Goal: Transaction & Acquisition: Book appointment/travel/reservation

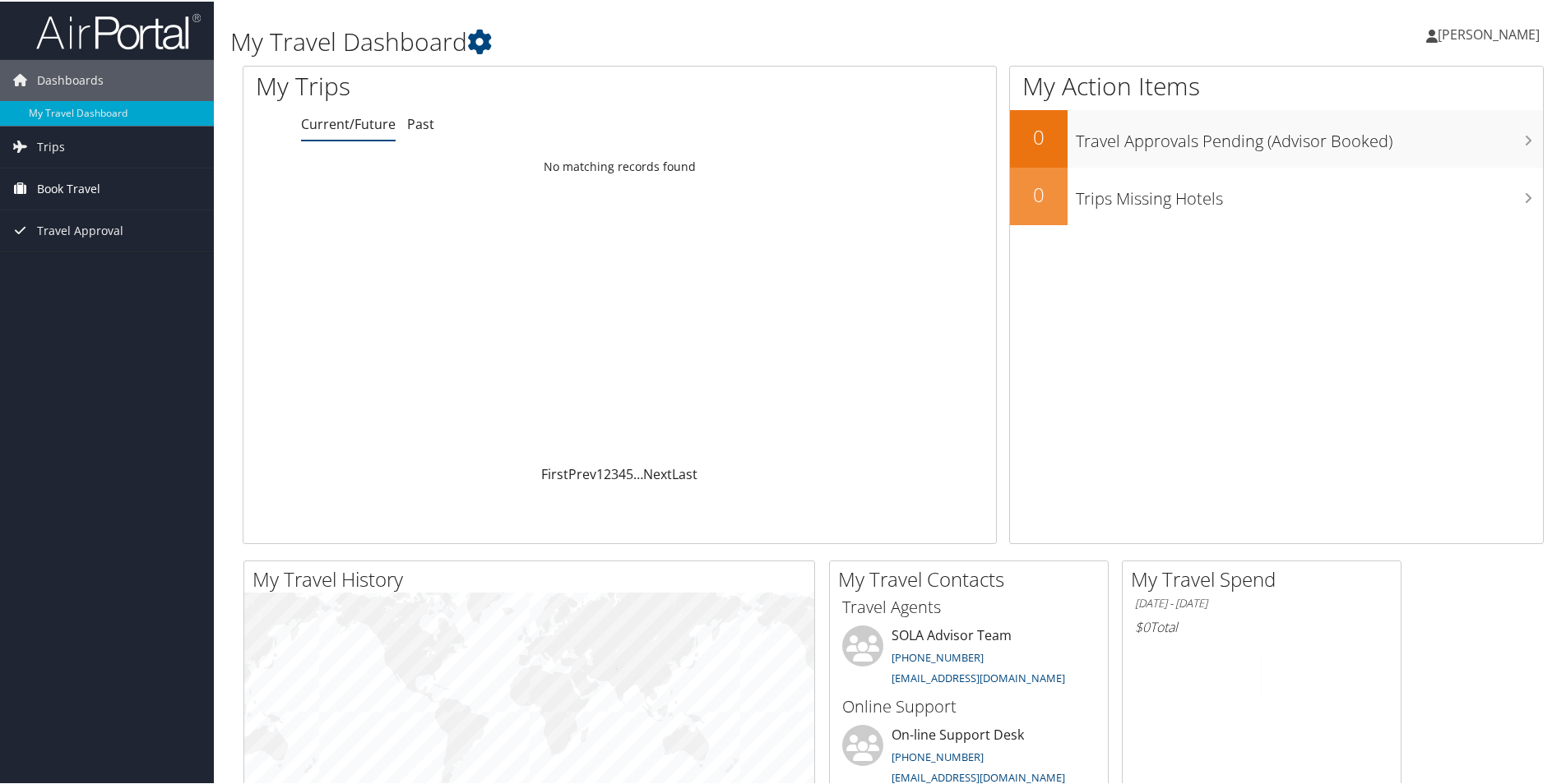
click at [78, 191] on span "Book Travel" at bounding box center [68, 187] width 64 height 41
click at [61, 240] on link "Book/Manage Online Trips" at bounding box center [106, 245] width 213 height 25
click at [51, 184] on span "Book Travel" at bounding box center [68, 187] width 64 height 41
click at [47, 232] on link "Approval Request (Beta)" at bounding box center [106, 220] width 213 height 25
click at [84, 250] on link "Book/Manage Online Trips" at bounding box center [106, 245] width 213 height 25
